Goal: Use online tool/utility

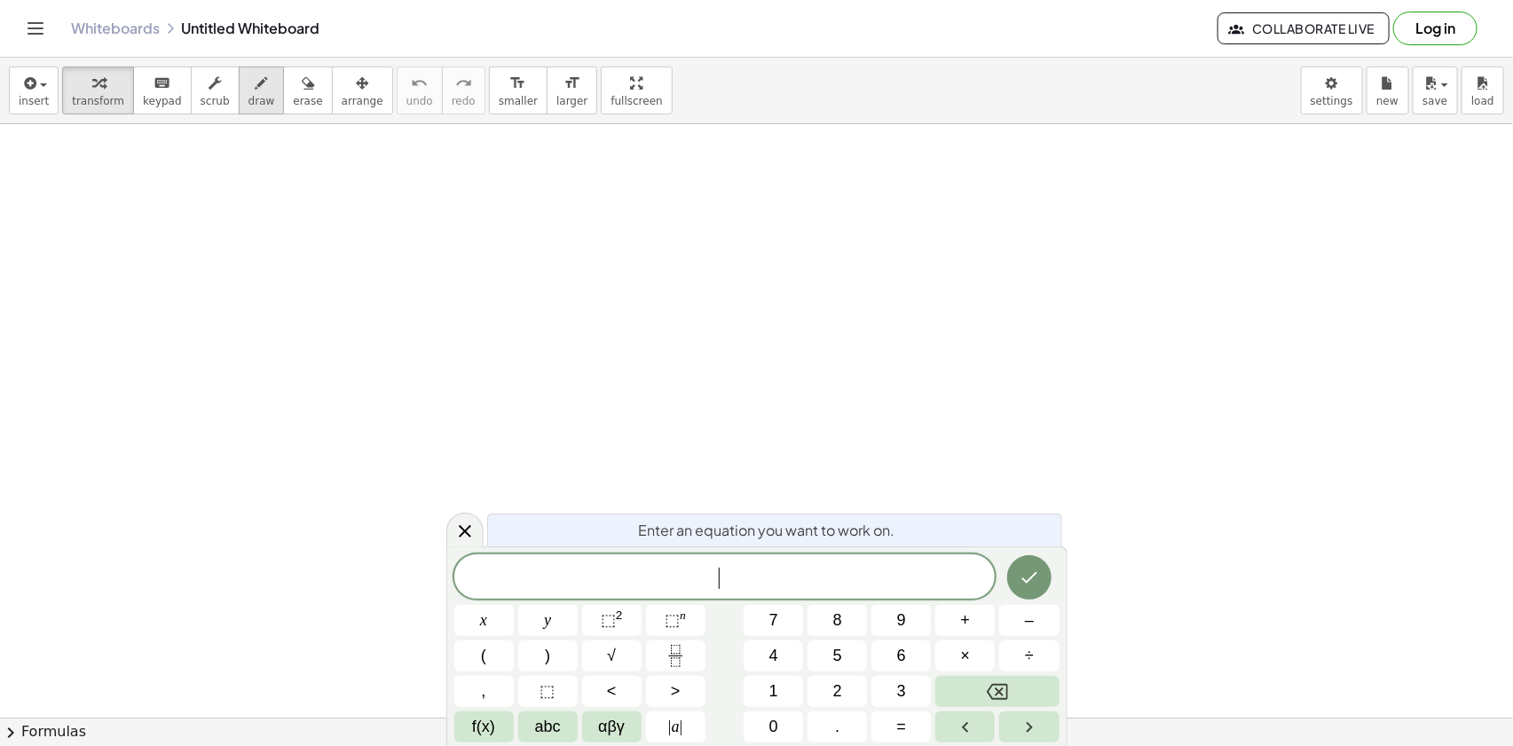
click at [256, 91] on icon "button" at bounding box center [262, 83] width 12 height 21
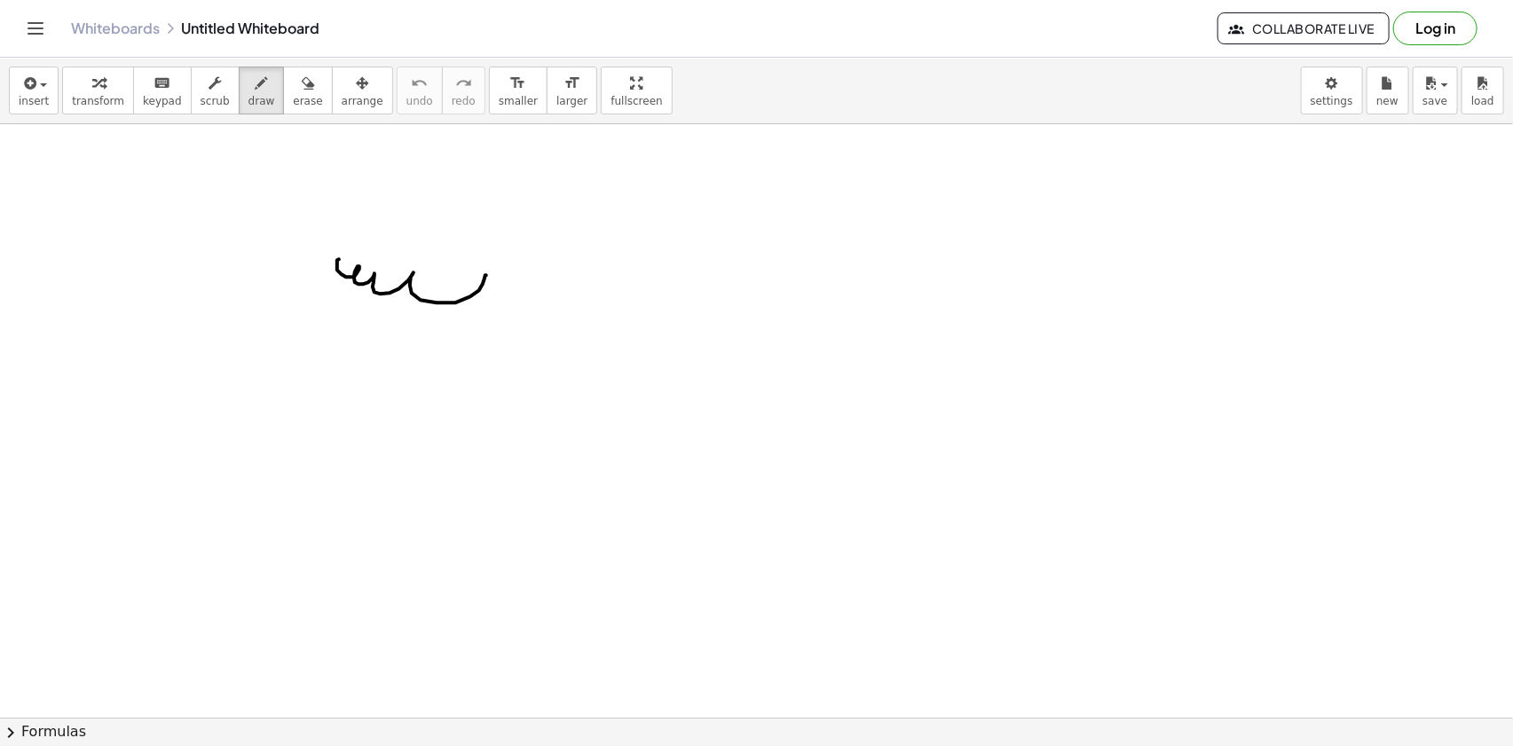
drag, startPoint x: 337, startPoint y: 260, endPoint x: 510, endPoint y: 275, distance: 173.7
drag, startPoint x: 311, startPoint y: 364, endPoint x: 372, endPoint y: 219, distance: 157.1
drag, startPoint x: 496, startPoint y: 237, endPoint x: 515, endPoint y: 200, distance: 41.7
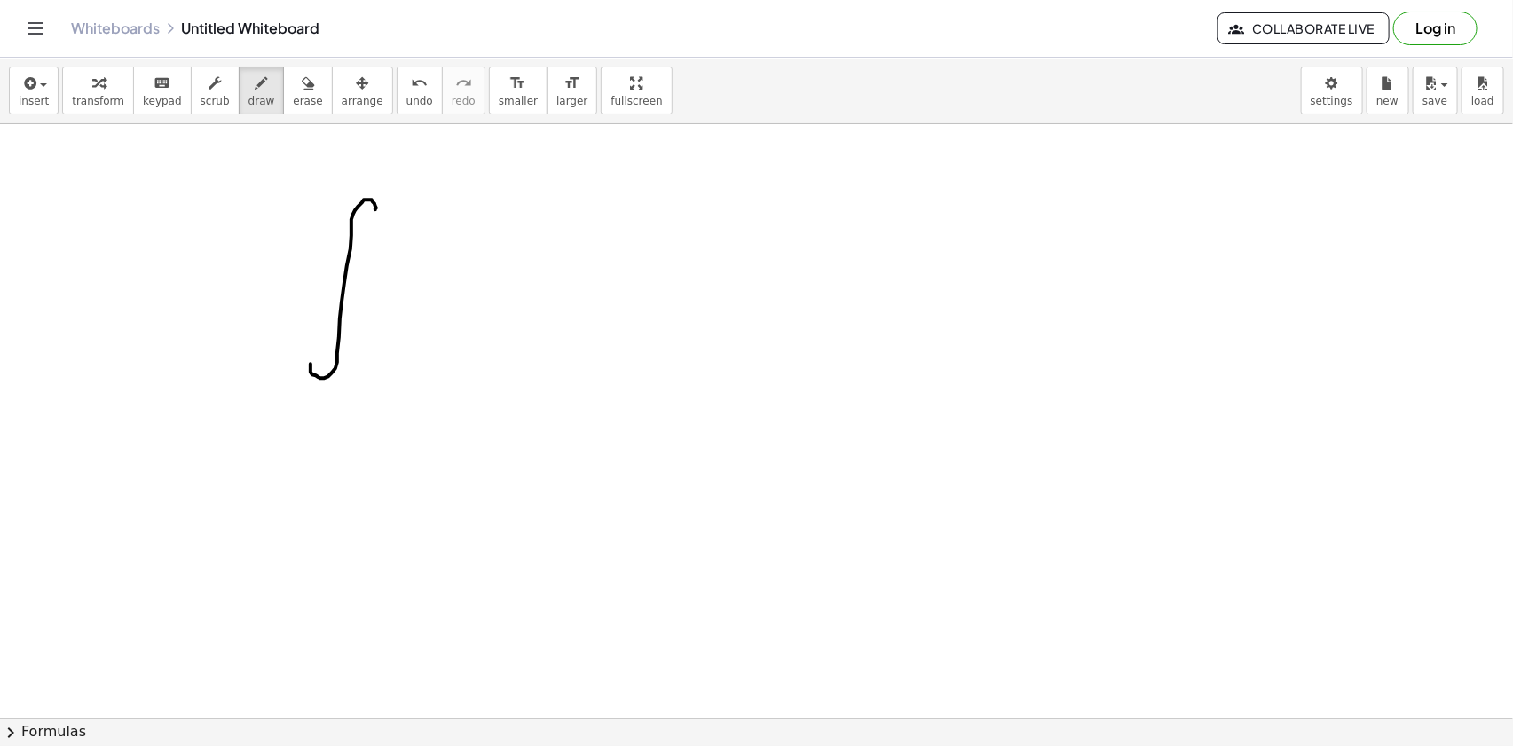
drag, startPoint x: 492, startPoint y: 205, endPoint x: 519, endPoint y: 227, distance: 35.3
drag, startPoint x: 532, startPoint y: 177, endPoint x: 551, endPoint y: 194, distance: 26.4
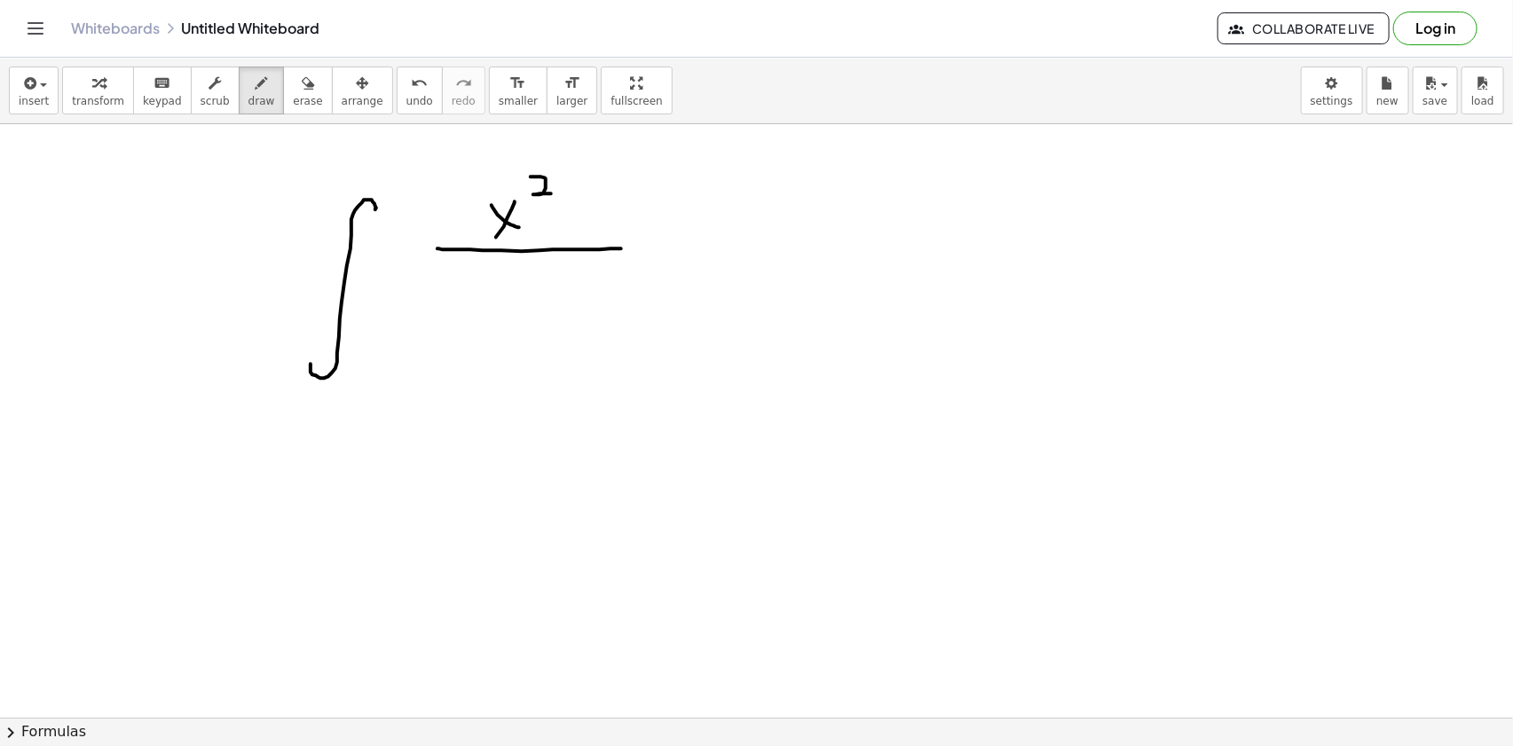
drag, startPoint x: 438, startPoint y: 249, endPoint x: 621, endPoint y: 249, distance: 183.7
drag, startPoint x: 501, startPoint y: 294, endPoint x: 497, endPoint y: 305, distance: 12.4
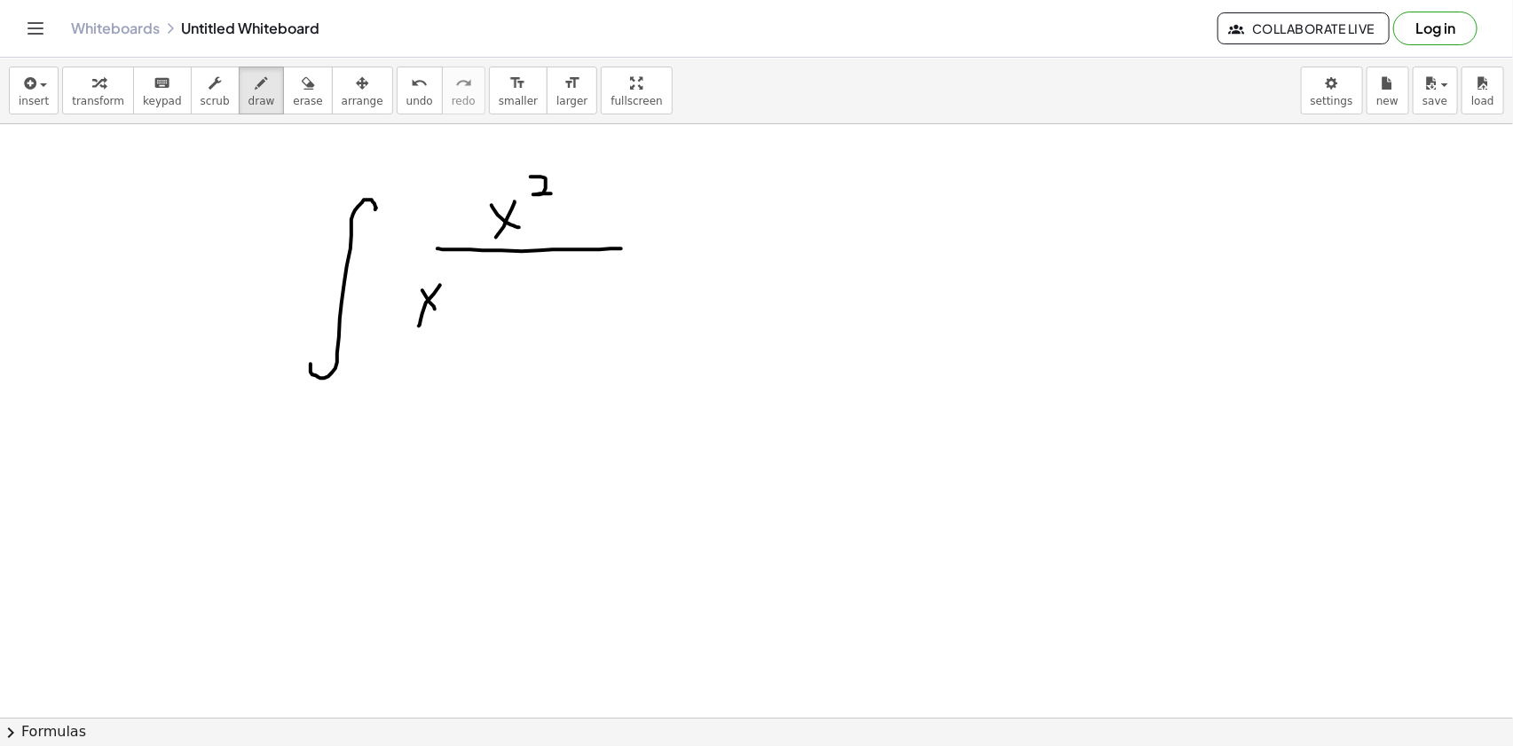
drag, startPoint x: 500, startPoint y: 304, endPoint x: 529, endPoint y: 308, distance: 29.5
drag, startPoint x: 677, startPoint y: 250, endPoint x: 692, endPoint y: 272, distance: 26.8
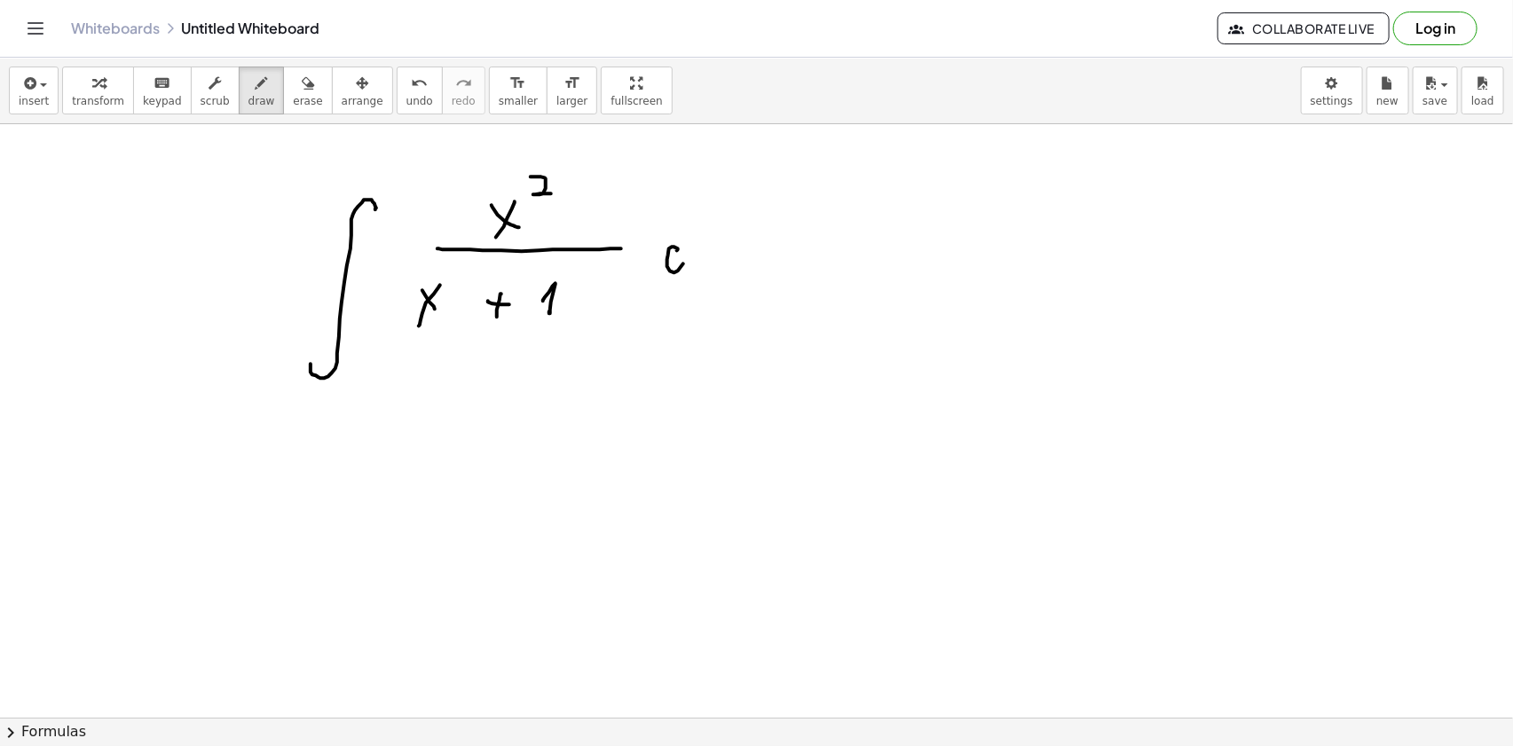
drag, startPoint x: 713, startPoint y: 233, endPoint x: 698, endPoint y: 247, distance: 20.1
drag, startPoint x: 746, startPoint y: 549, endPoint x: 770, endPoint y: 496, distance: 58.0
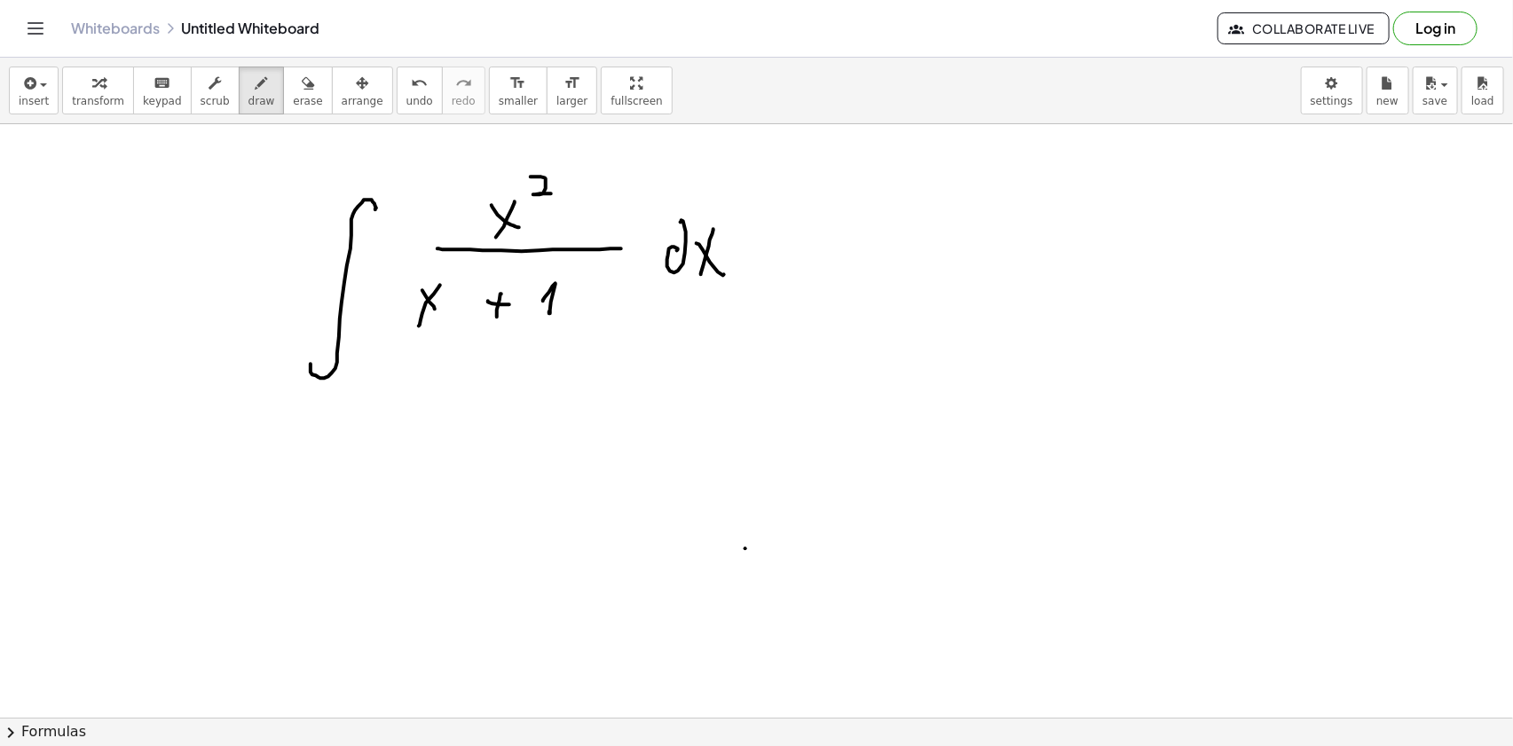
drag, startPoint x: 780, startPoint y: 521, endPoint x: 810, endPoint y: 558, distance: 48.0
drag, startPoint x: 849, startPoint y: 461, endPoint x: 852, endPoint y: 479, distance: 19.0
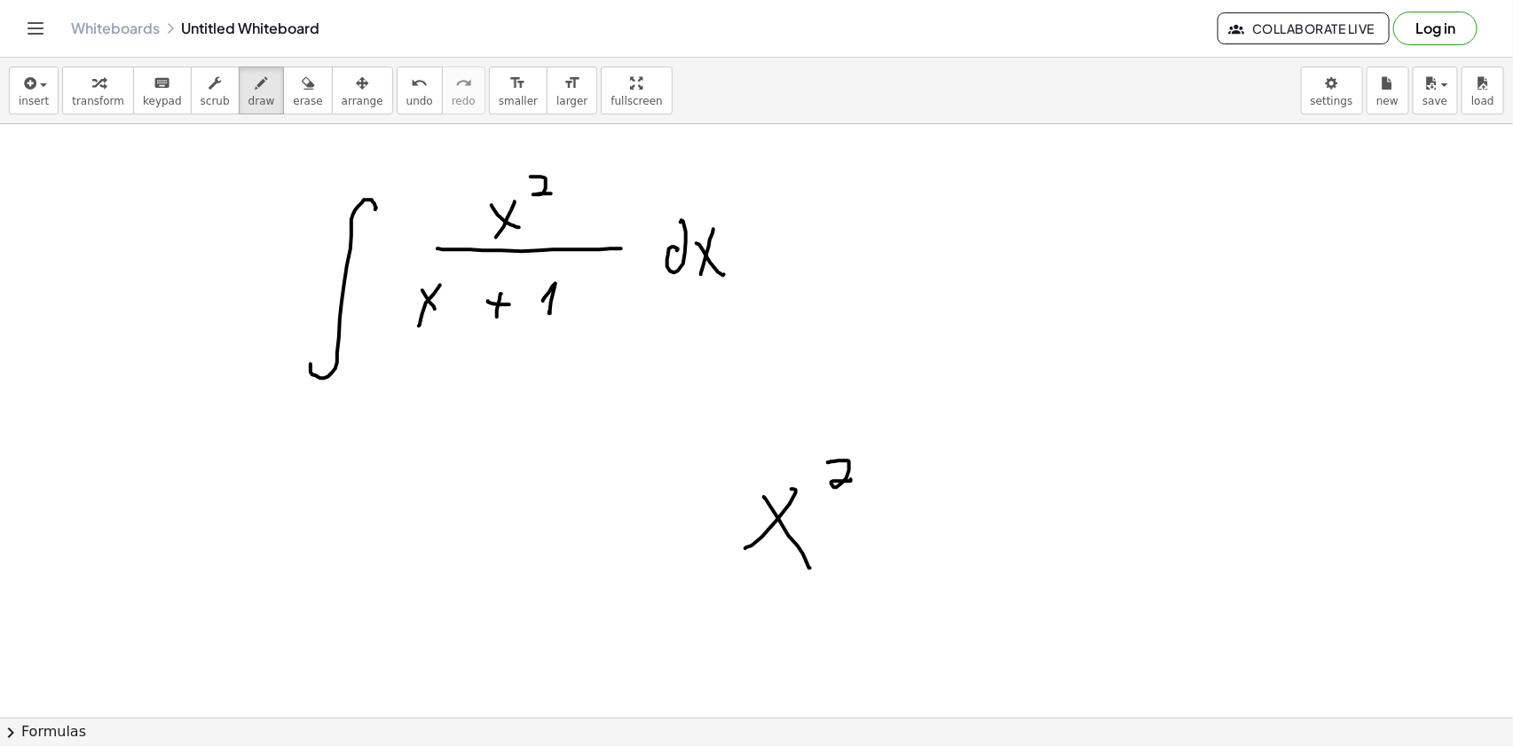
drag, startPoint x: 896, startPoint y: 492, endPoint x: 884, endPoint y: 524, distance: 34.0
drag, startPoint x: 970, startPoint y: 530, endPoint x: 1002, endPoint y: 502, distance: 42.2
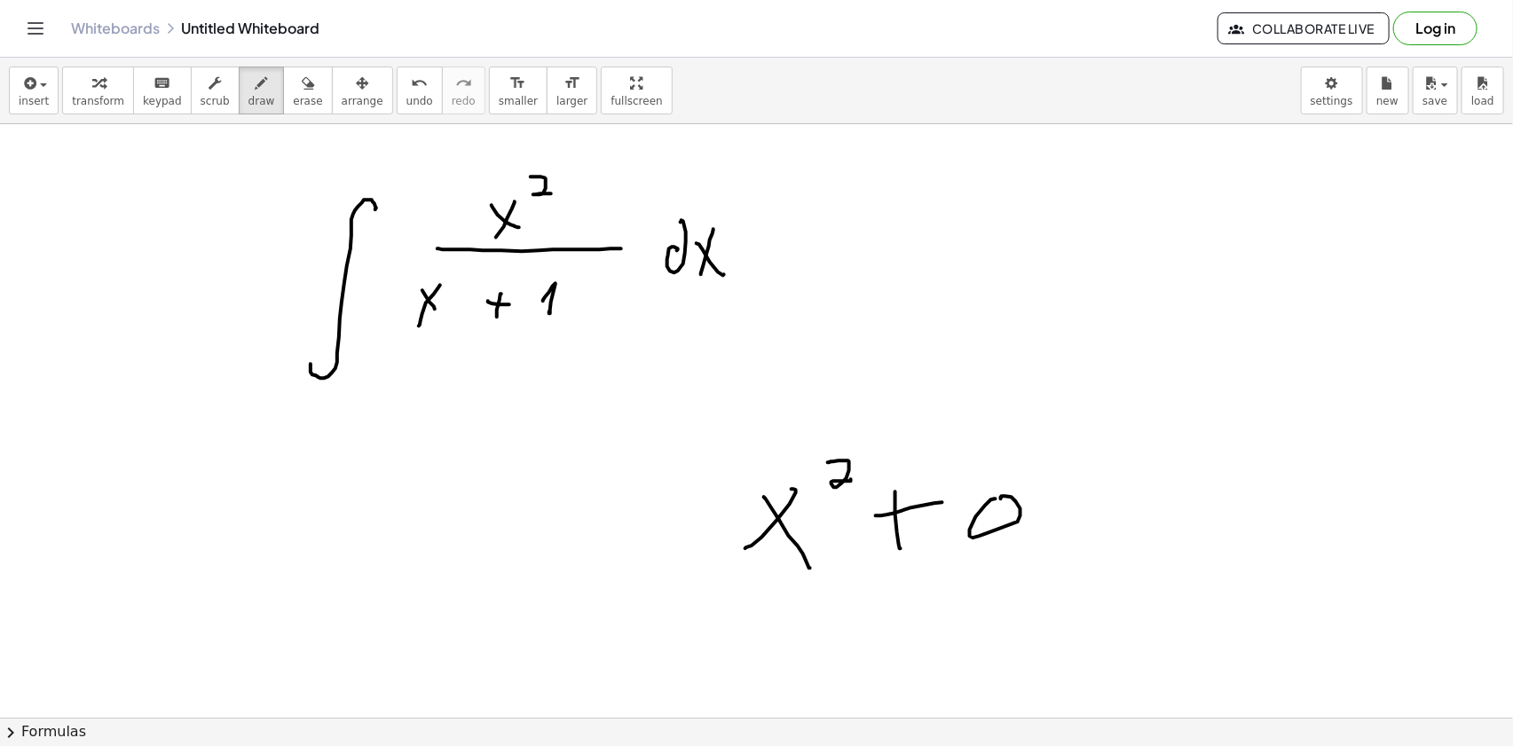
drag, startPoint x: 1047, startPoint y: 518, endPoint x: 1057, endPoint y: 499, distance: 21.8
drag, startPoint x: 1056, startPoint y: 526, endPoint x: 1087, endPoint y: 510, distance: 34.9
drag, startPoint x: 1097, startPoint y: 512, endPoint x: 1085, endPoint y: 508, distance: 12.4
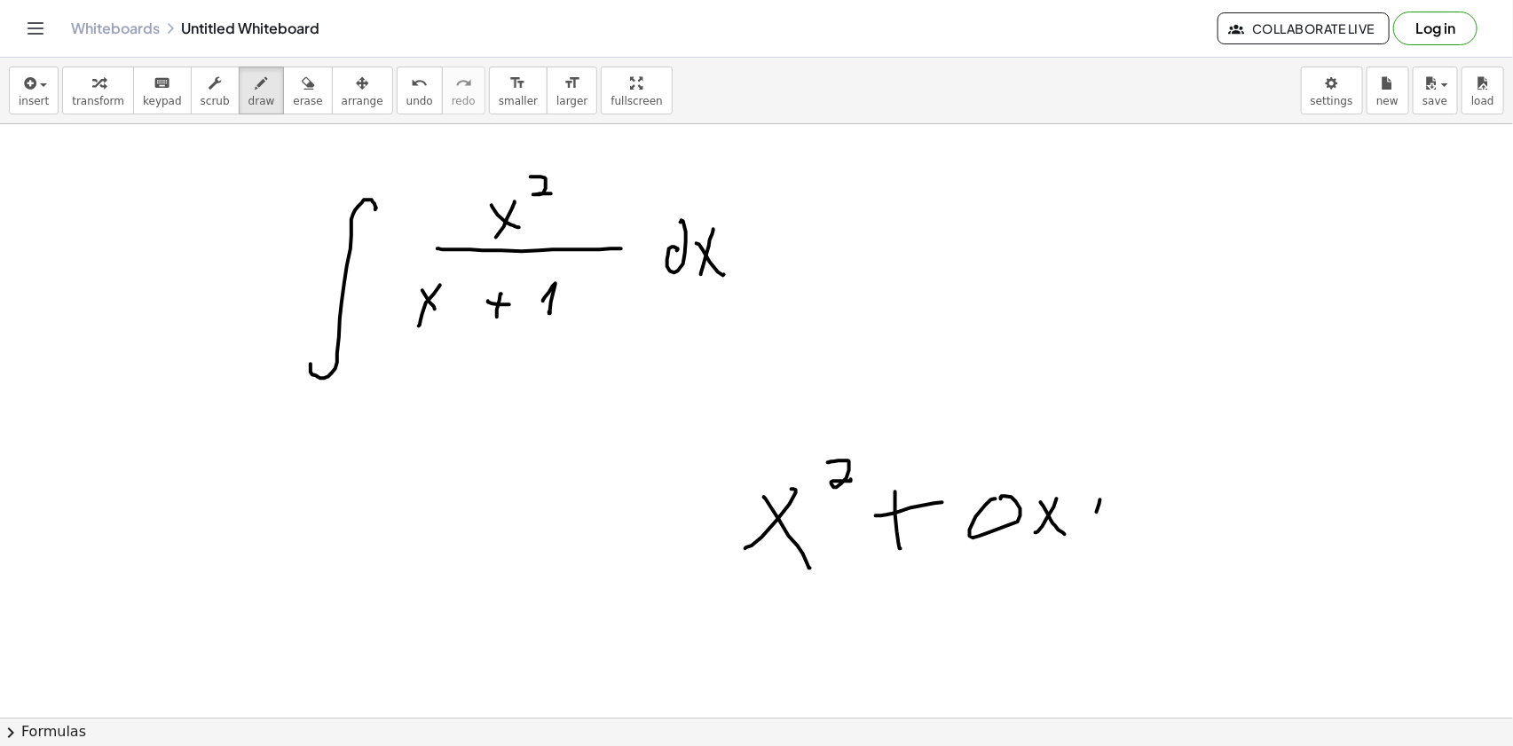
drag, startPoint x: 1085, startPoint y: 508, endPoint x: 1117, endPoint y: 505, distance: 32.1
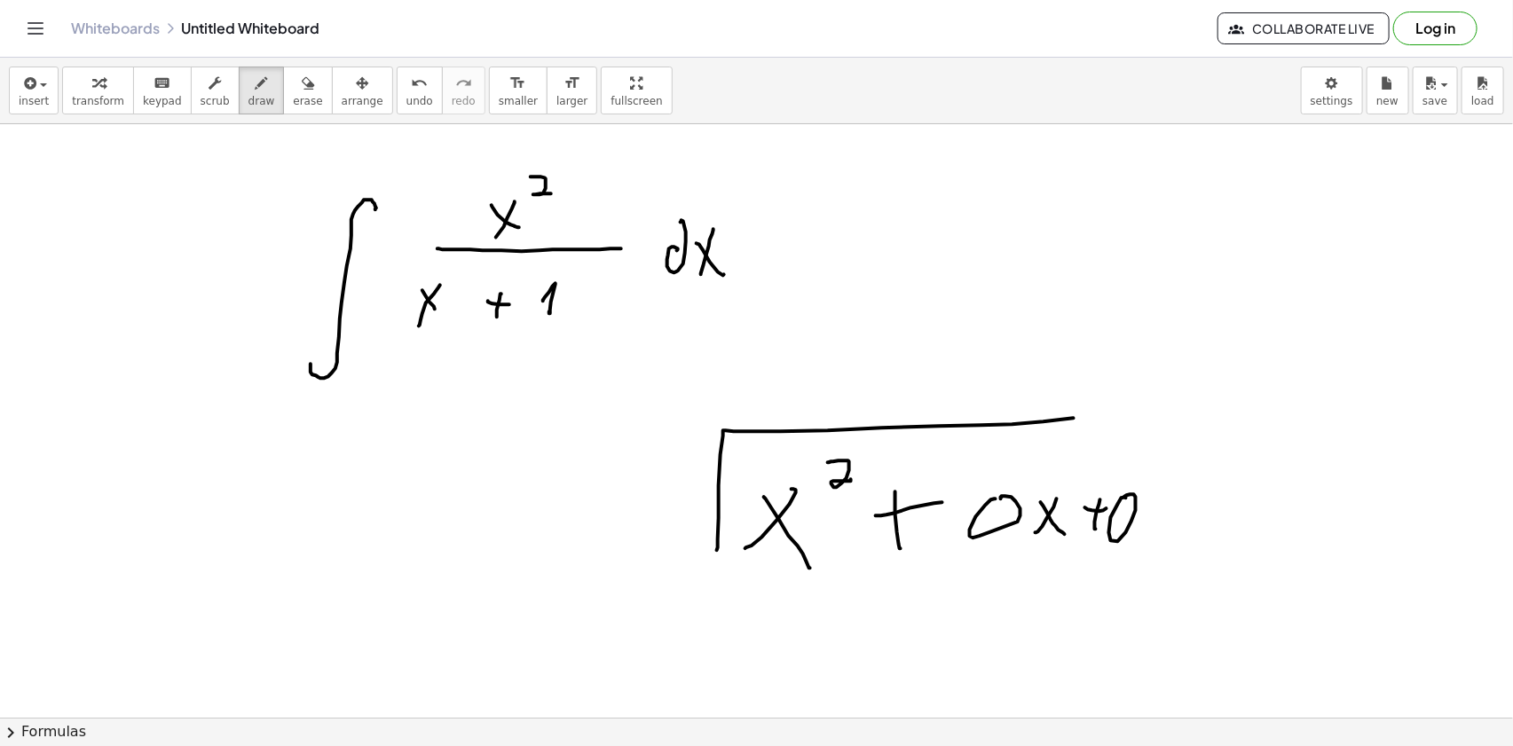
drag, startPoint x: 717, startPoint y: 550, endPoint x: 1152, endPoint y: 414, distance: 455.9
drag, startPoint x: 530, startPoint y: 525, endPoint x: 559, endPoint y: 460, distance: 71.1
drag, startPoint x: 540, startPoint y: 472, endPoint x: 570, endPoint y: 509, distance: 48.0
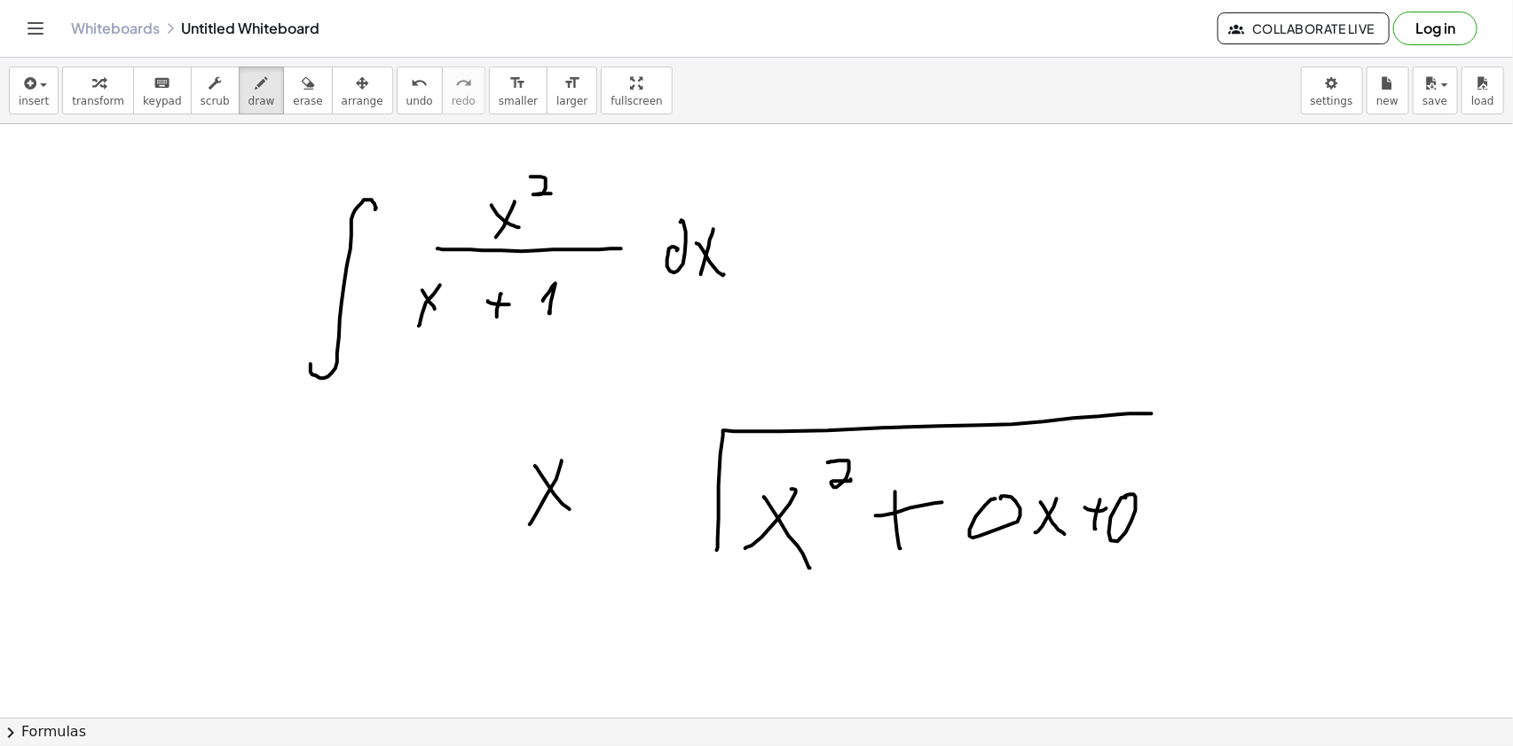
drag, startPoint x: 604, startPoint y: 471, endPoint x: 602, endPoint y: 497, distance: 25.8
drag, startPoint x: 591, startPoint y: 493, endPoint x: 635, endPoint y: 479, distance: 45.5
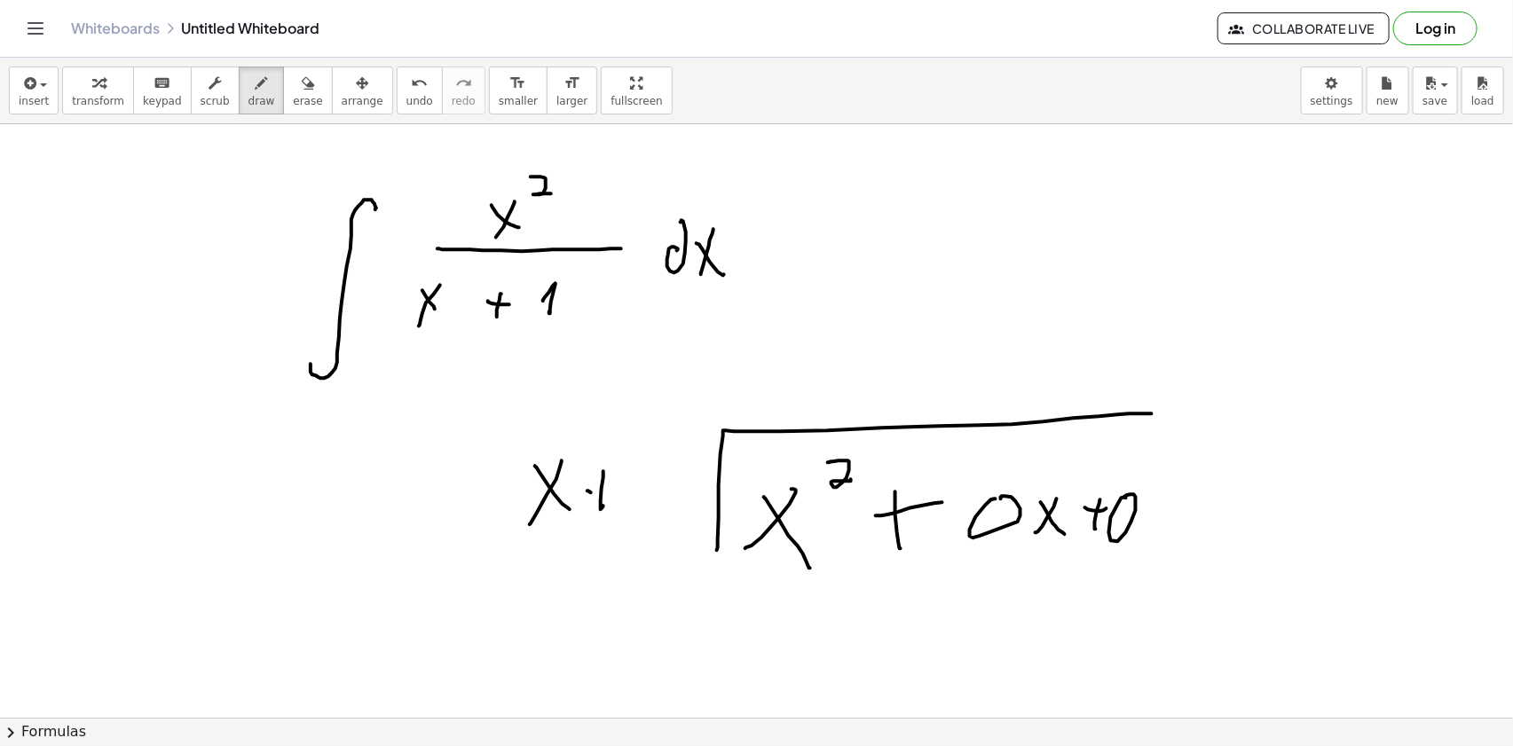
drag, startPoint x: 635, startPoint y: 479, endPoint x: 631, endPoint y: 507, distance: 27.7
drag, startPoint x: 1009, startPoint y: 404, endPoint x: 1015, endPoint y: 367, distance: 37.8
drag, startPoint x: 1027, startPoint y: 395, endPoint x: 1038, endPoint y: 406, distance: 15.1
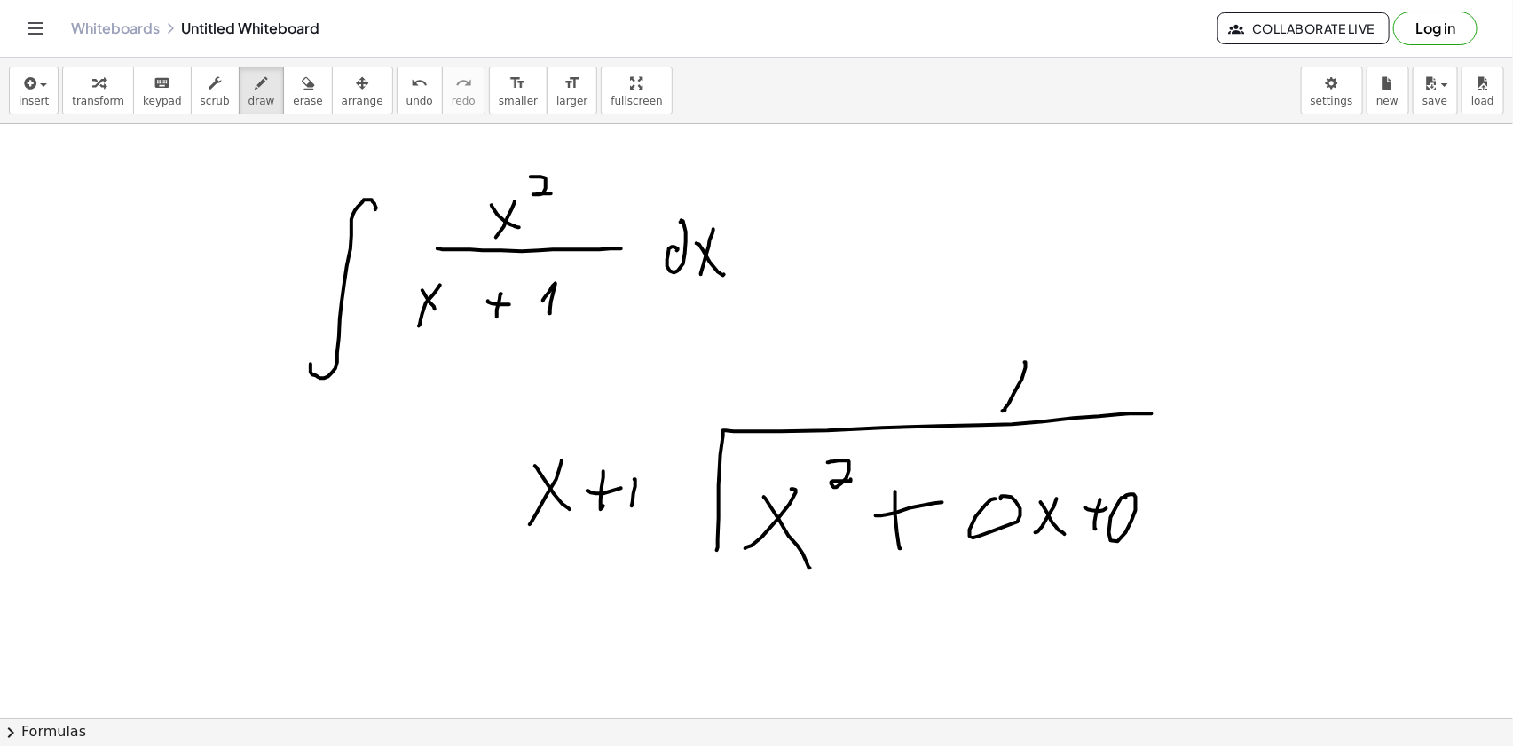
drag, startPoint x: 707, startPoint y: 612, endPoint x: 725, endPoint y: 640, distance: 33.2
drag, startPoint x: 741, startPoint y: 637, endPoint x: 743, endPoint y: 608, distance: 29.3
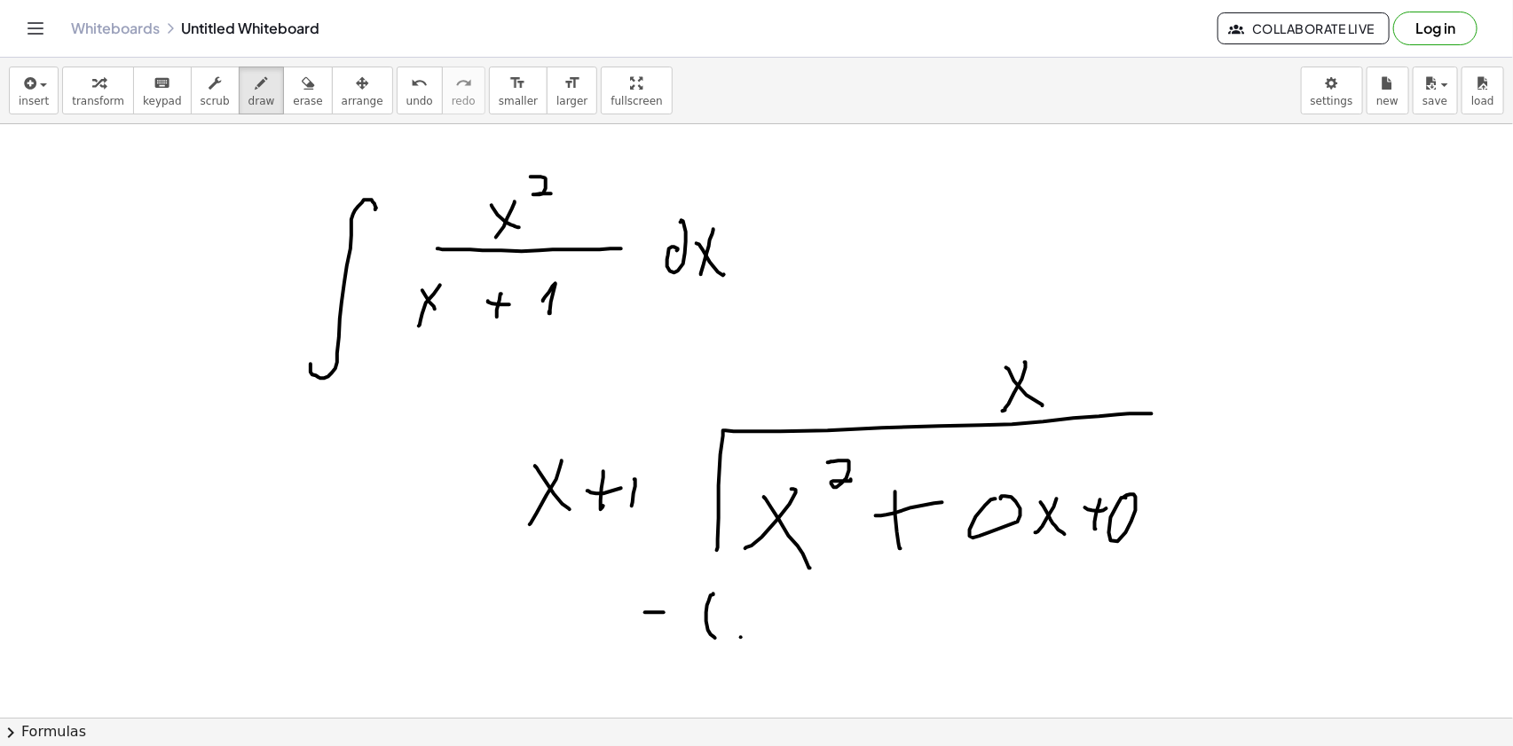
drag, startPoint x: 728, startPoint y: 614, endPoint x: 752, endPoint y: 629, distance: 28.3
drag
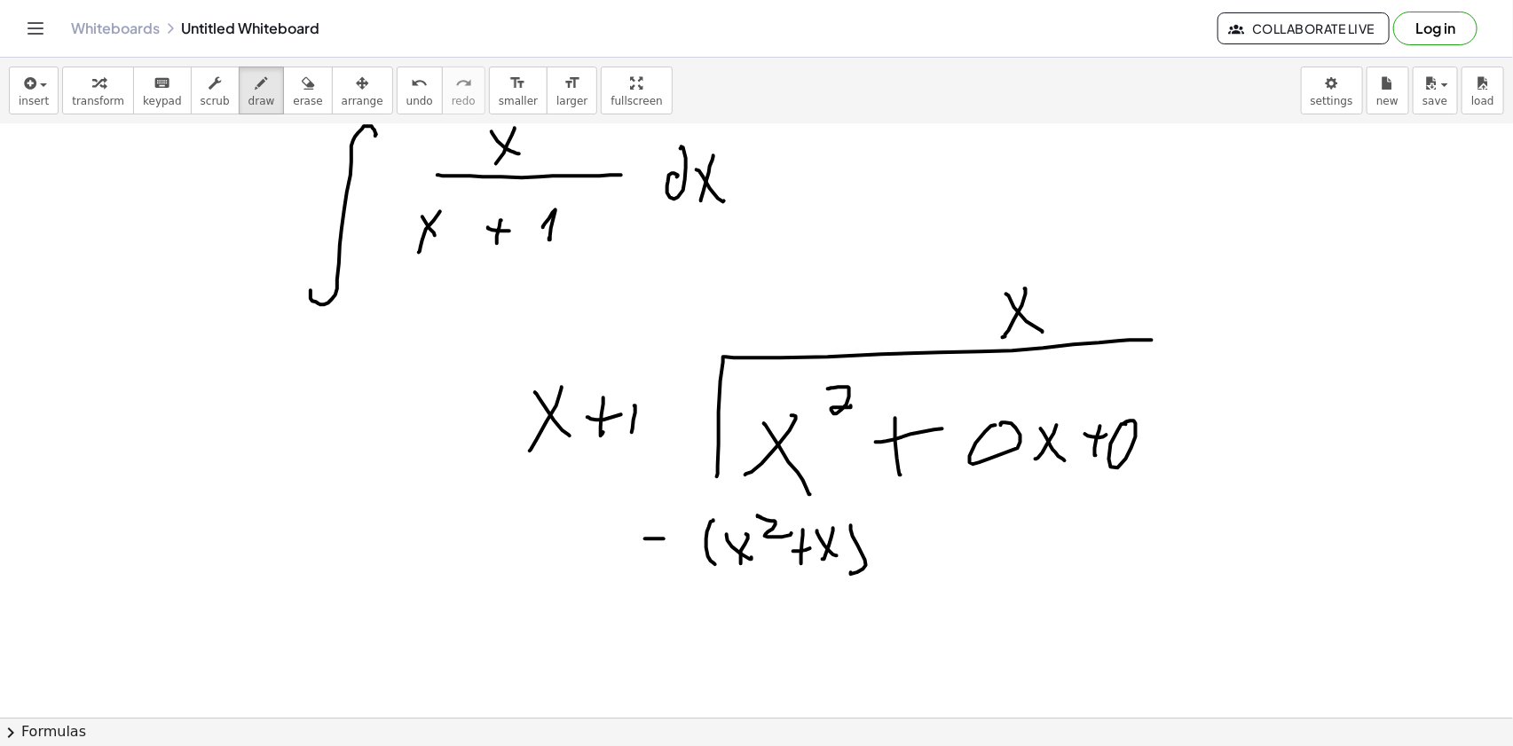
scroll to position [161, 0]
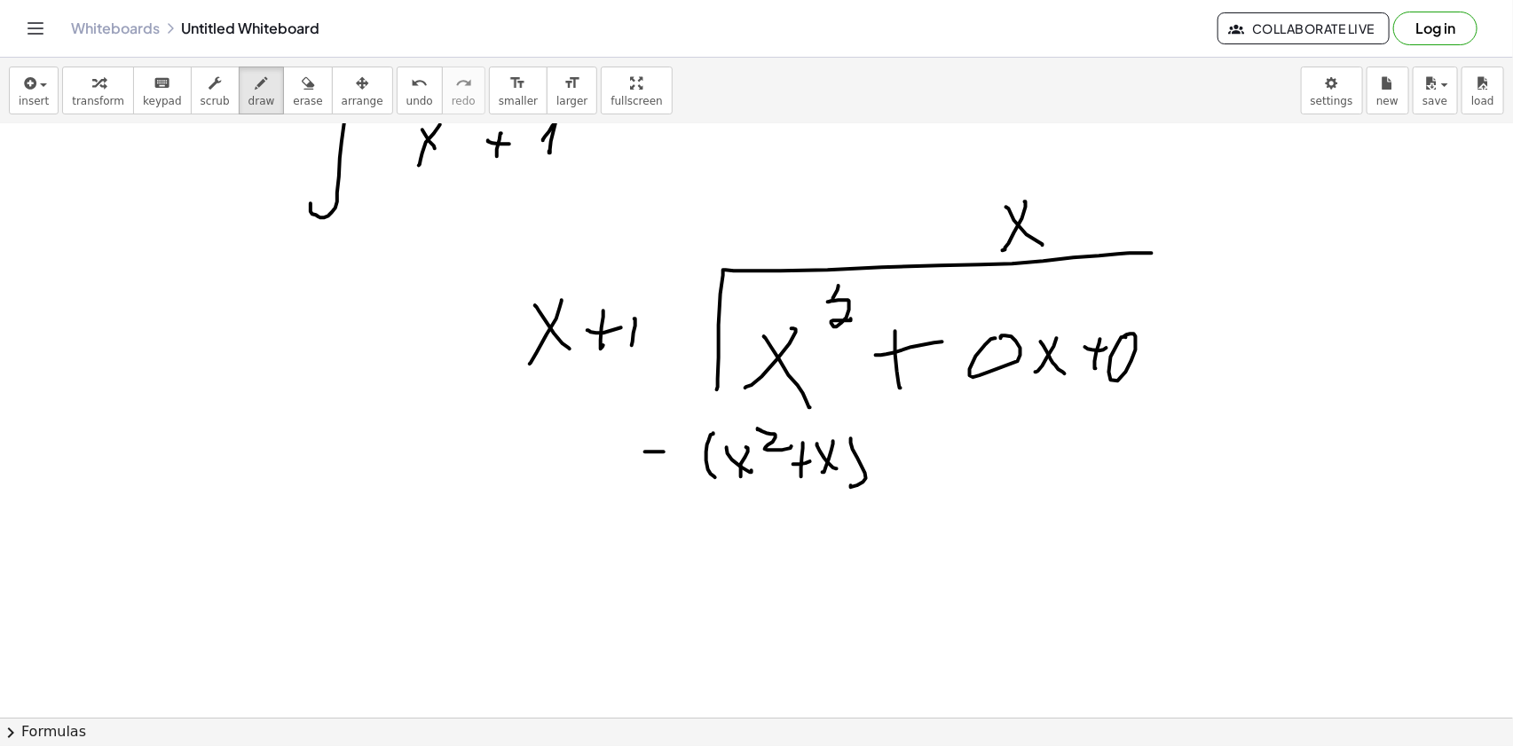
click at [711, 486] on div at bounding box center [756, 615] width 1513 height 1303
click at [974, 527] on div at bounding box center [756, 615] width 1513 height 1303
click at [1051, 495] on div at bounding box center [756, 615] width 1513 height 1303
click at [1046, 525] on div at bounding box center [756, 615] width 1513 height 1303
click at [1076, 531] on div at bounding box center [756, 615] width 1513 height 1303
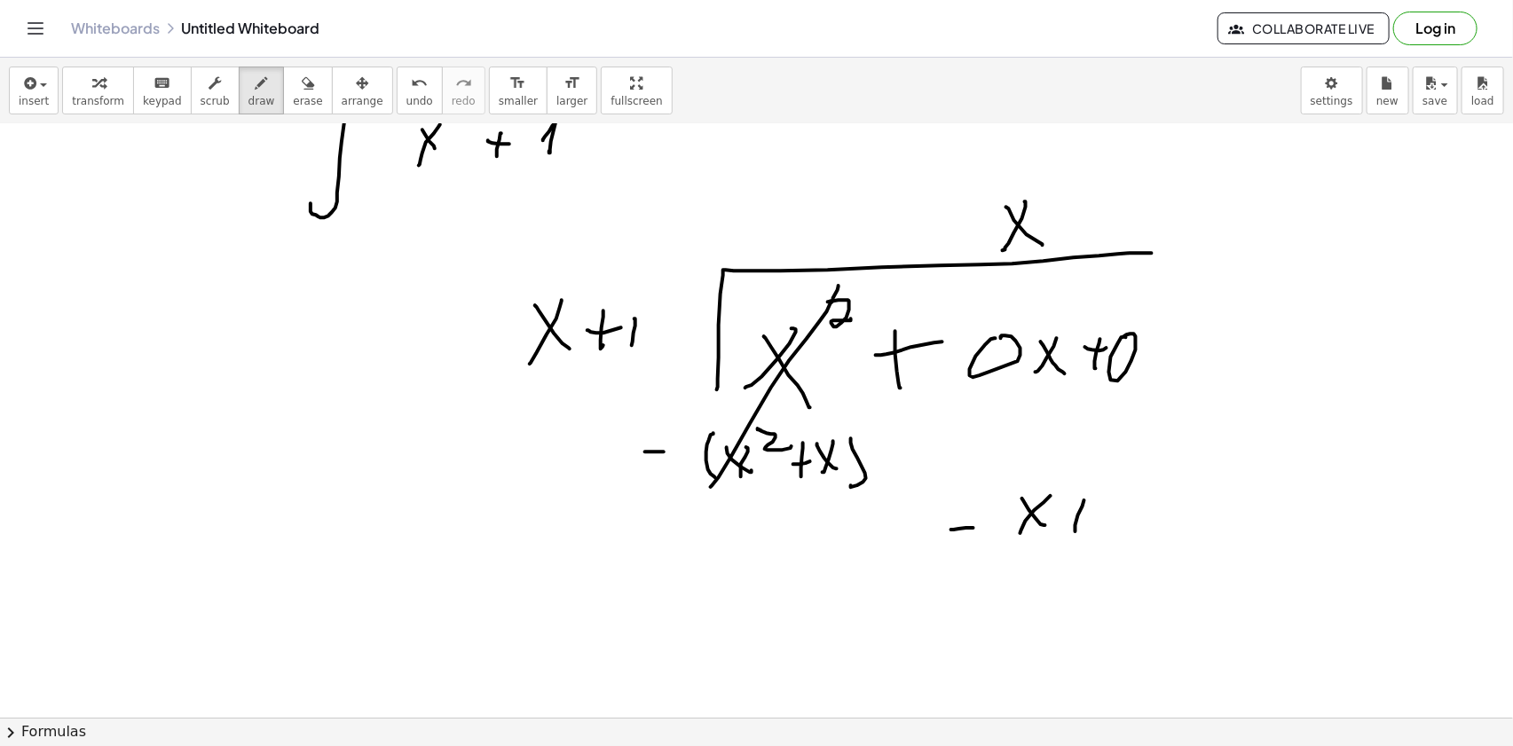
click at [1094, 515] on div at bounding box center [756, 615] width 1513 height 1303
click at [1118, 506] on div at bounding box center [756, 615] width 1513 height 1303
click at [1092, 214] on div at bounding box center [756, 615] width 1513 height 1303
click at [1109, 231] on div at bounding box center [756, 615] width 1513 height 1303
click at [908, 601] on div at bounding box center [756, 615] width 1513 height 1303
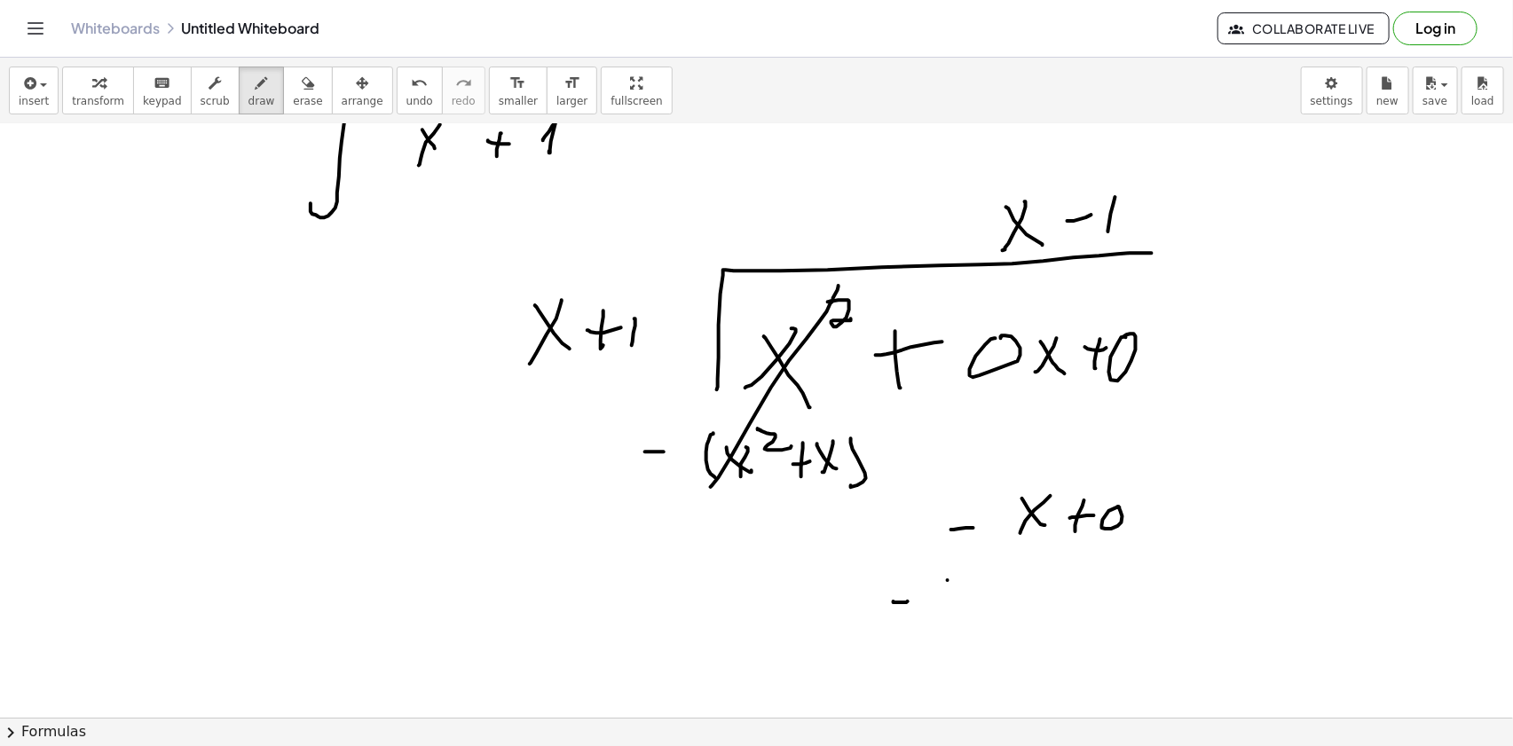
click at [943, 630] on div at bounding box center [756, 615] width 1513 height 1303
click at [974, 604] on div at bounding box center [756, 615] width 1513 height 1303
click at [1008, 586] on div at bounding box center [756, 615] width 1513 height 1303
click at [1004, 612] on div at bounding box center [756, 615] width 1513 height 1303
click at [1060, 596] on div at bounding box center [756, 615] width 1513 height 1303
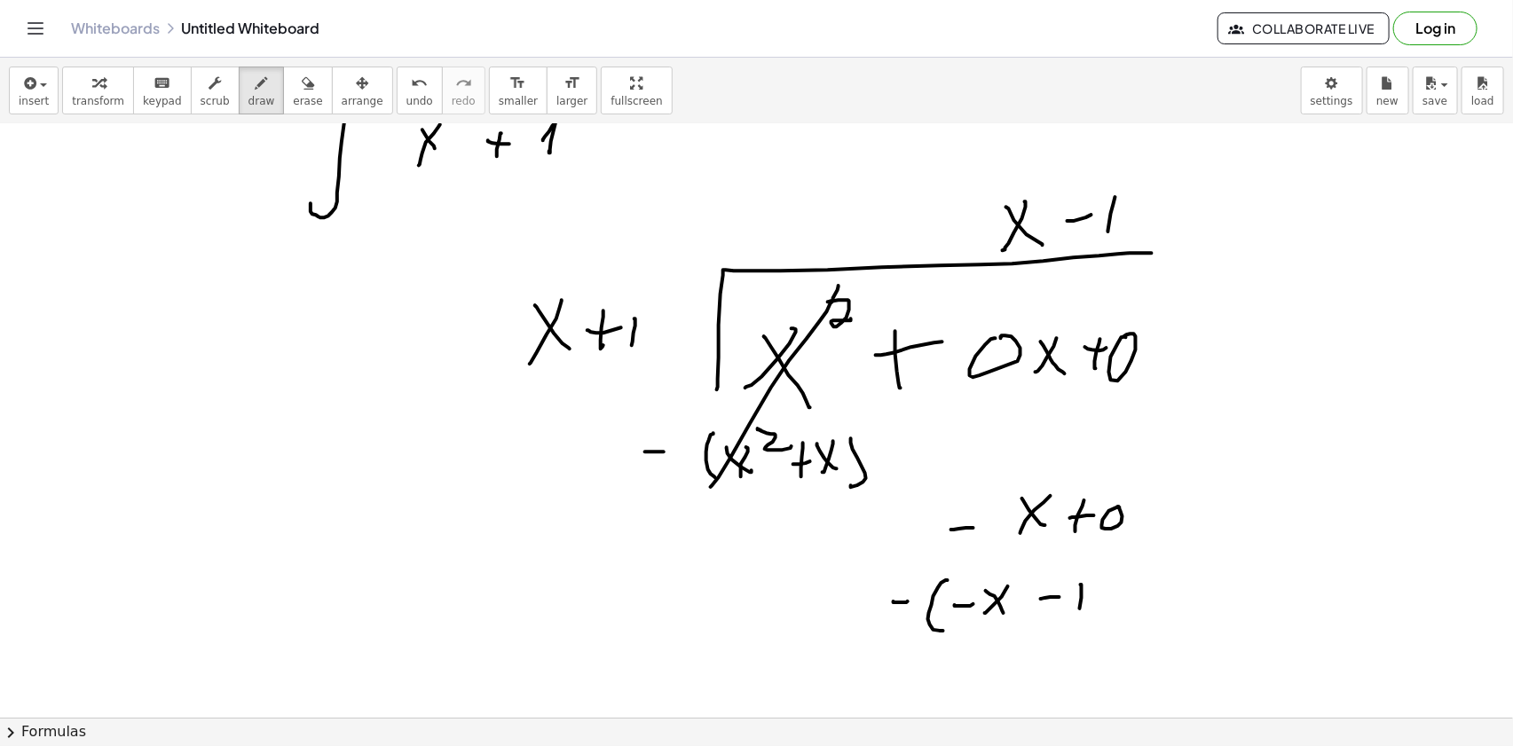
click at [1079, 613] on div at bounding box center [756, 615] width 1513 height 1303
click at [1107, 633] on div at bounding box center [756, 615] width 1513 height 1303
click at [955, 604] on div at bounding box center [756, 615] width 1513 height 1303
click at [1108, 675] on div at bounding box center [756, 615] width 1513 height 1303
